Goal: Task Accomplishment & Management: Manage account settings

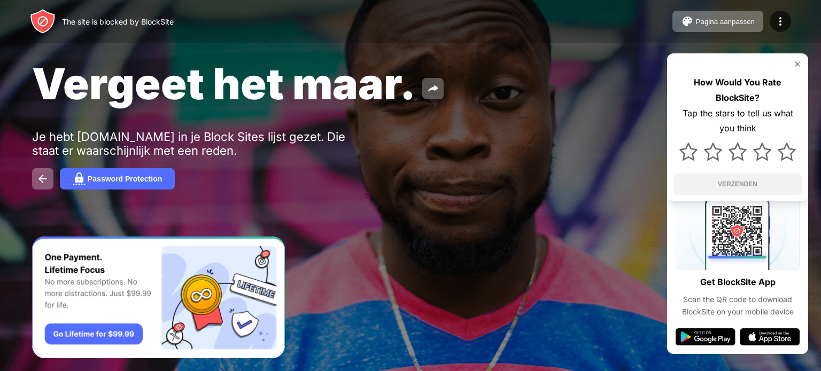
click at [801, 63] on img at bounding box center [797, 64] width 9 height 9
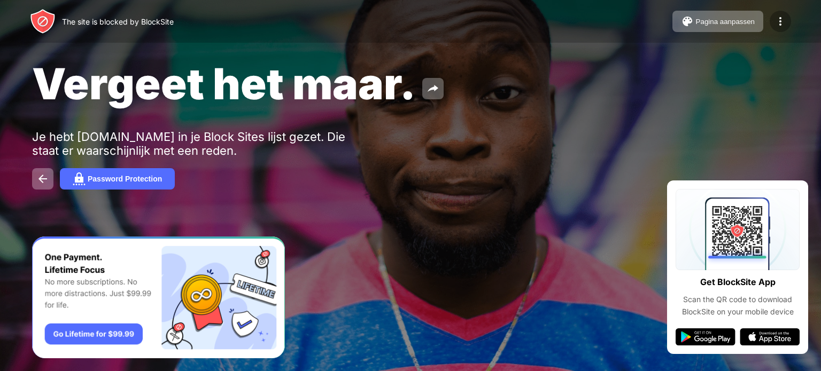
click at [784, 28] on div at bounding box center [780, 21] width 21 height 21
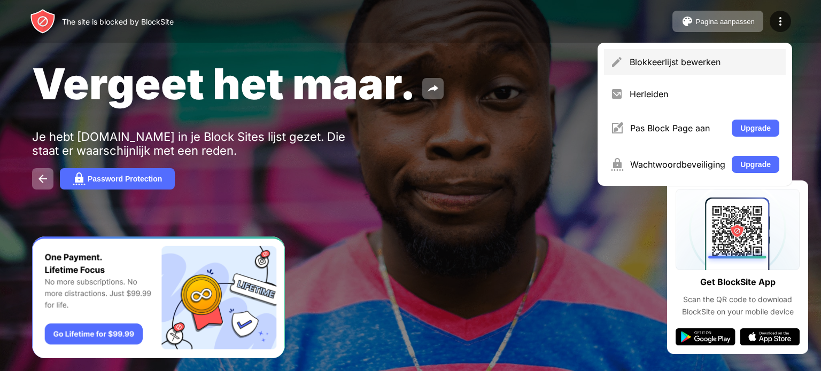
click at [724, 66] on div "Blokkeerlijst bewerken" at bounding box center [705, 62] width 150 height 11
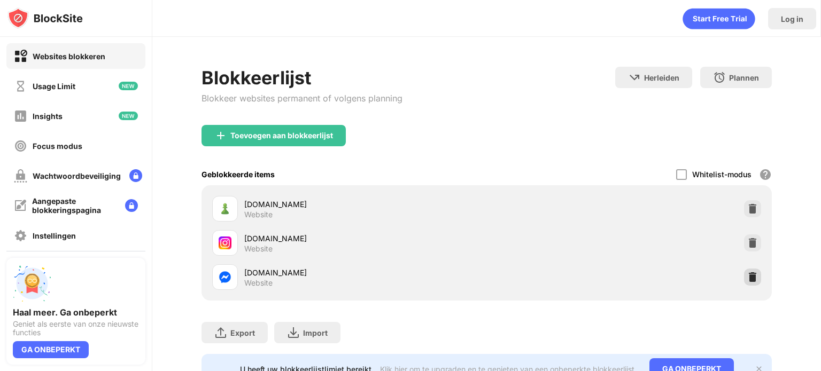
click at [747, 275] on img at bounding box center [752, 277] width 11 height 11
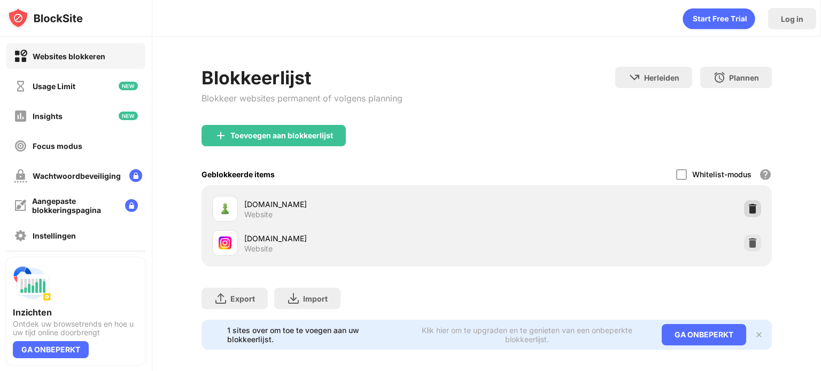
click at [747, 210] on img at bounding box center [752, 209] width 11 height 11
